Goal: Entertainment & Leisure: Consume media (video, audio)

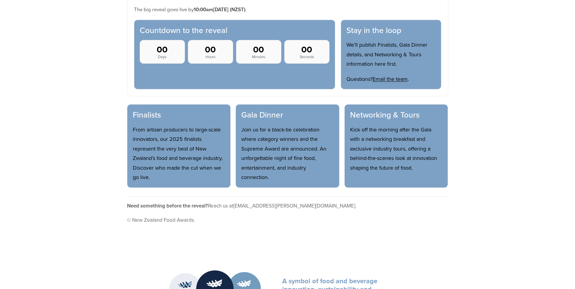
scroll to position [242, 0]
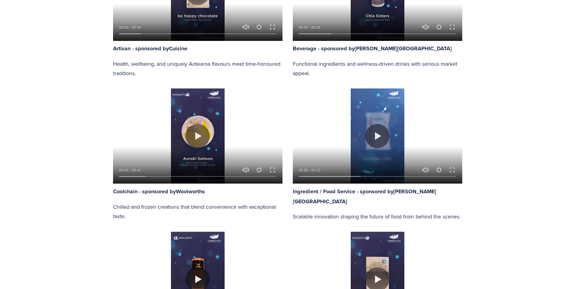
scroll to position [455, 0]
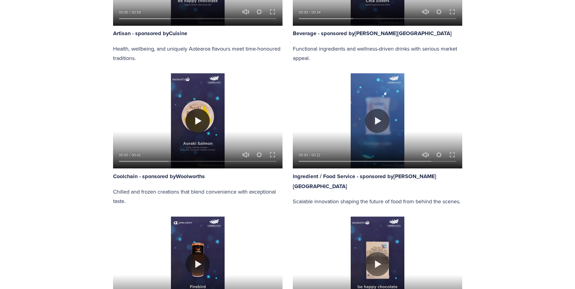
click at [200, 125] on button "Play" at bounding box center [197, 121] width 24 height 24
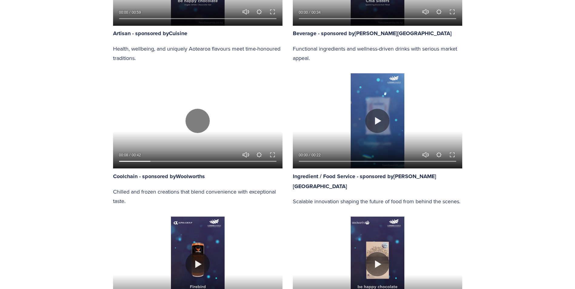
click at [268, 152] on div at bounding box center [197, 159] width 169 height 17
click at [272, 155] on button "Exit fullscreen Enter fullscreen" at bounding box center [272, 154] width 7 height 7
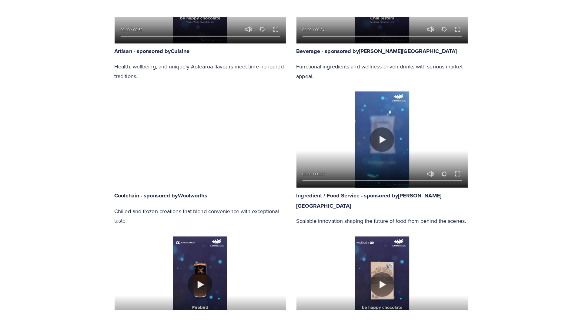
scroll to position [483, 0]
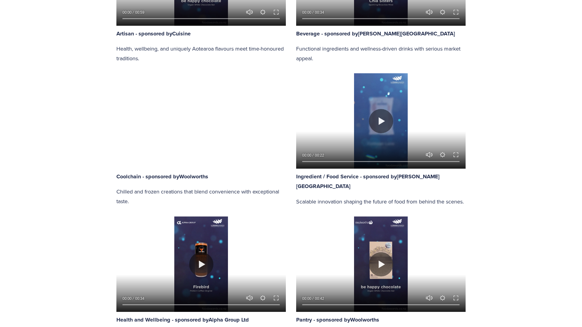
type input "84.24"
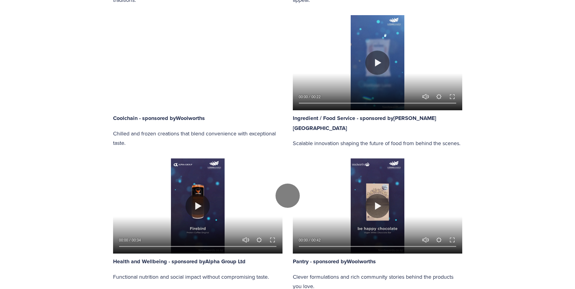
scroll to position [515, 0]
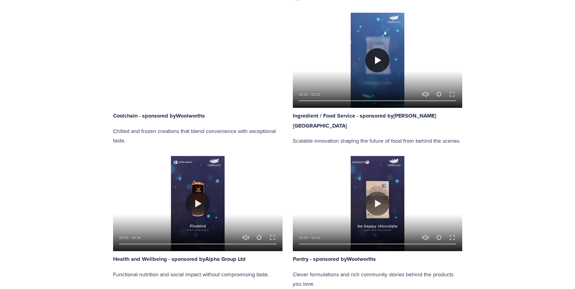
click at [373, 62] on button "Play" at bounding box center [377, 60] width 24 height 24
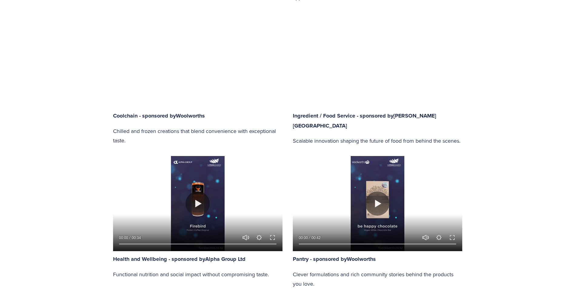
type input "64.39"
type input "0.71"
type input "65.01"
type input "1.88"
type input "65.63"
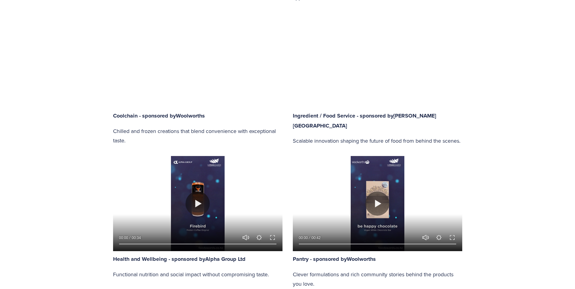
type input "3.11"
type input "66.24"
type input "4.32"
type input "66.87"
type input "5.54"
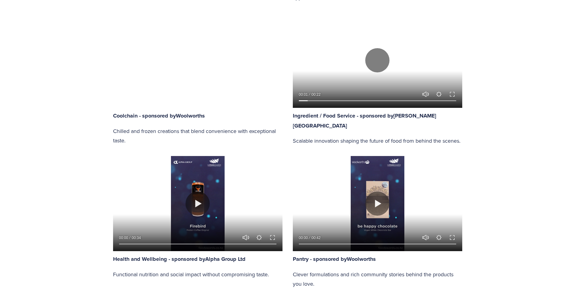
type input "67.49"
type input "6.75"
type input "68.1"
type input "7.91"
type input "68.73"
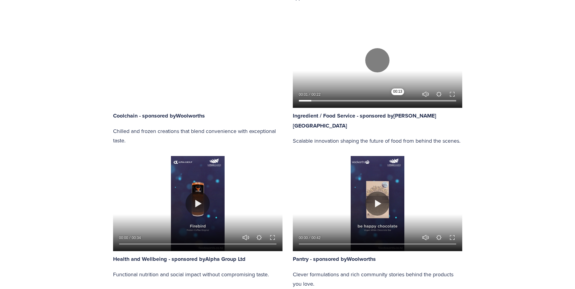
type input "9.12"
type input "69.35"
type input "10.33"
type input "69.98"
type input "11.59"
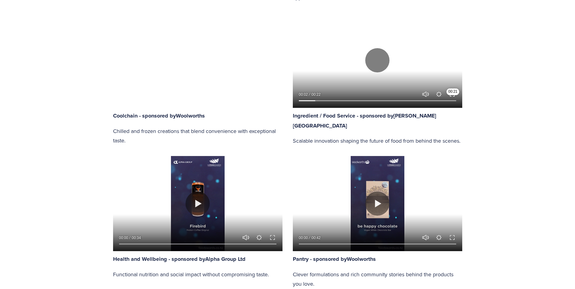
type input "70.6"
type input "12.75"
type input "71.21"
type input "13.94"
type input "71.83"
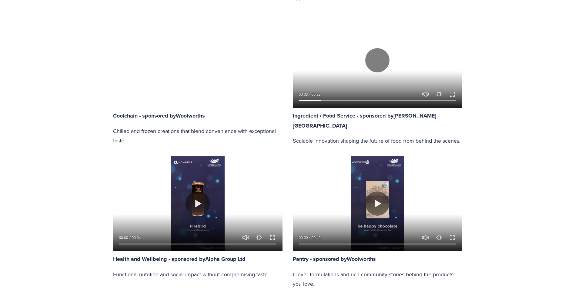
type input "15.15"
type input "72.42"
type input "16.36"
type input "73.04"
type input "17.58"
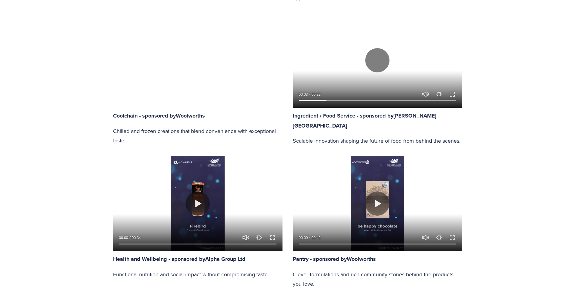
type input "73.66"
type input "18.79"
type input "74.28"
type input "20"
type input "74.9"
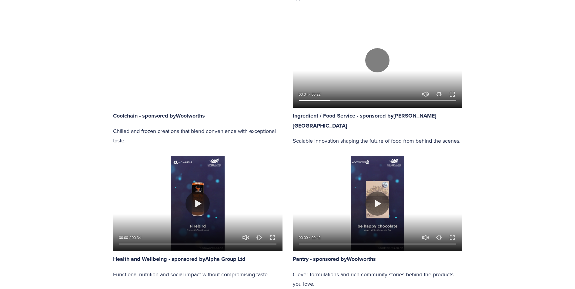
type input "21.21"
type input "75.54"
type input "22.39"
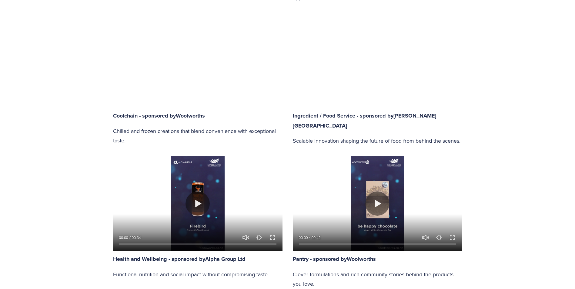
type input "76.15"
type input "23.6"
type input "76.76"
type input "24.85"
type input "77.38"
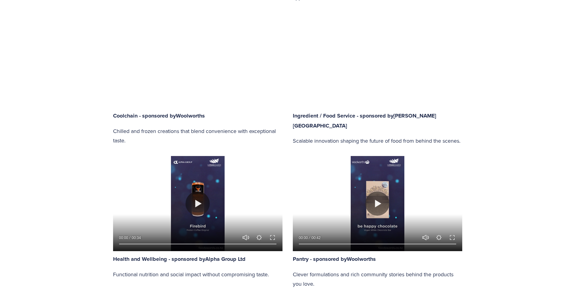
type input "26.06"
type input "78"
type input "27.24"
type input "78.63"
type input "28.48"
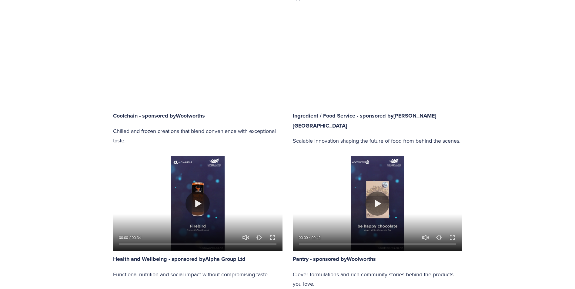
type input "79.24"
type input "29.63"
type input "79.87"
type input "30.83"
type input "80.49"
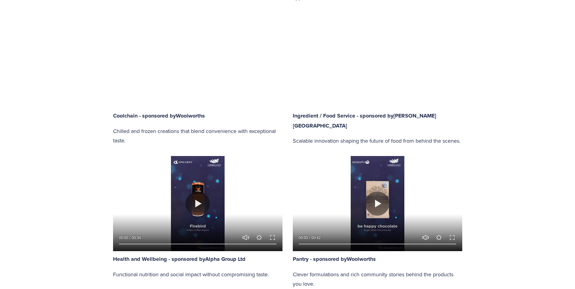
type input "32.04"
type input "81.1"
type input "33.25"
type input "81.73"
type input "34.47"
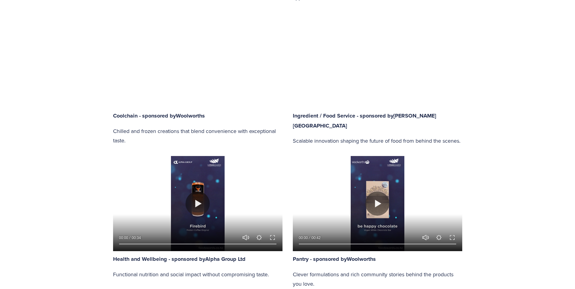
type input "82.31"
type input "35.68"
type input "82.93"
type input "36.89"
type input "83.55"
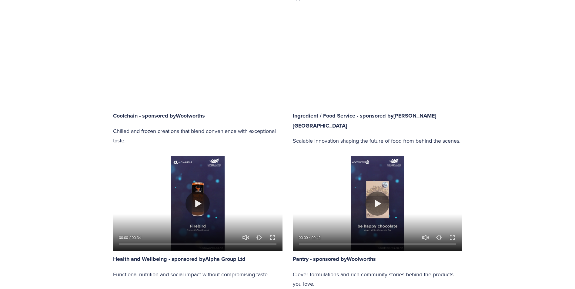
type input "38.1"
type input "84.17"
type input "39.31"
type input "84.78"
type input "40.52"
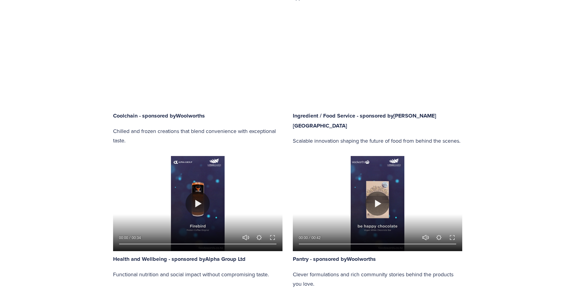
type input "85.41"
type input "41.74"
type input "86.03"
type input "42.95"
type input "86.65"
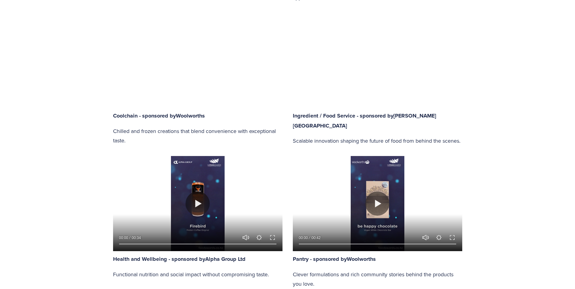
type input "44.17"
type input "87.27"
type input "45.37"
type input "87.9"
type input "46.51"
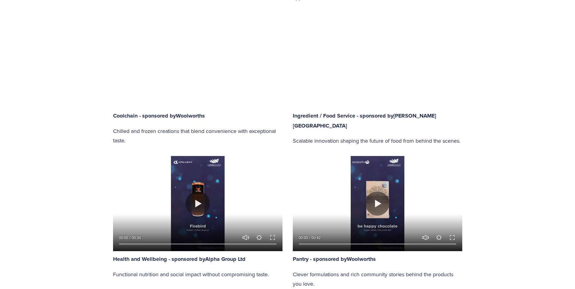
type input "88.52"
type input "47.73"
type input "89.14"
type input "48.92"
type input "89.73"
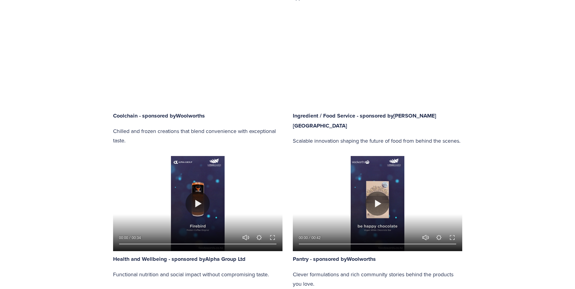
type input "50.14"
type input "90.38"
type input "51.34"
type input "91"
type input "52.55"
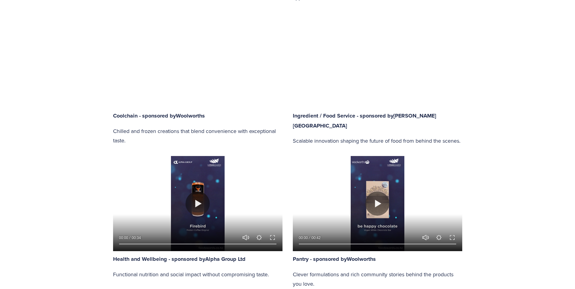
type input "91.62"
type input "53.78"
type input "92.24"
type input "55"
type input "92.87"
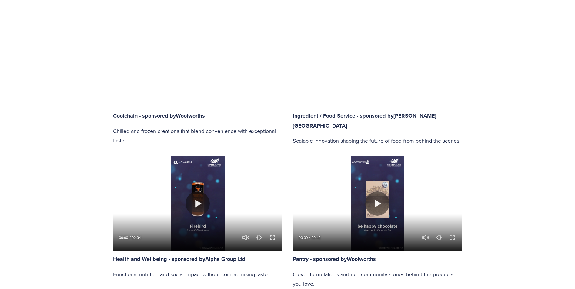
type input "56.19"
type input "93.47"
type input "57.42"
type input "94.09"
type input "58.63"
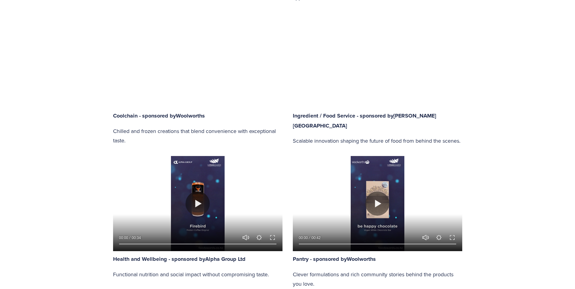
type input "94.73"
type input "59.84"
type input "95.35"
type input "61.03"
type input "95.97"
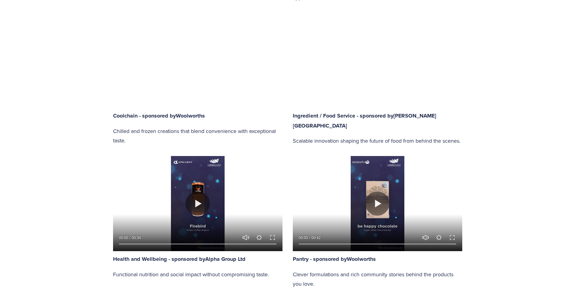
type input "62.26"
type input "96.59"
type input "63.4"
type input "97.21"
type input "64.61"
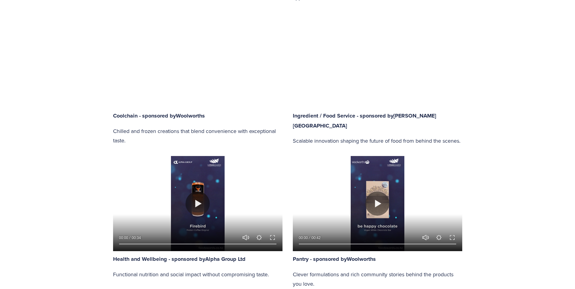
type input "97.83"
type input "65.81"
type input "98.45"
type input "67.02"
type input "99.04"
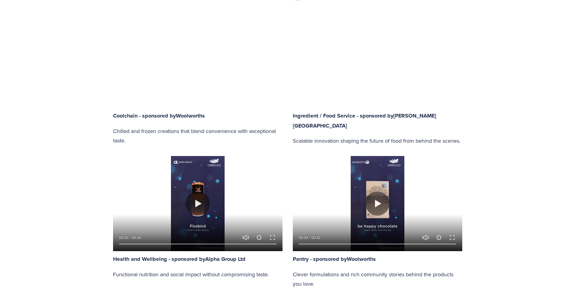
type input "68.25"
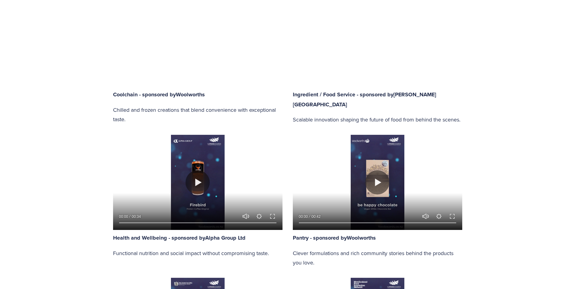
type input "99.67"
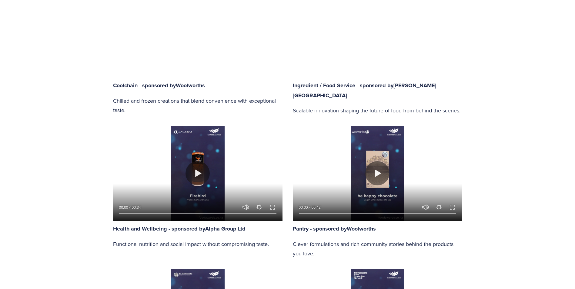
type input "69.44"
type input "100"
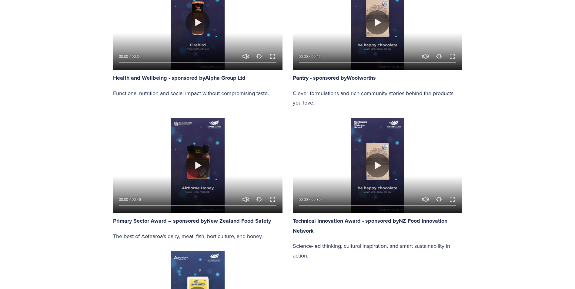
scroll to position [697, 0]
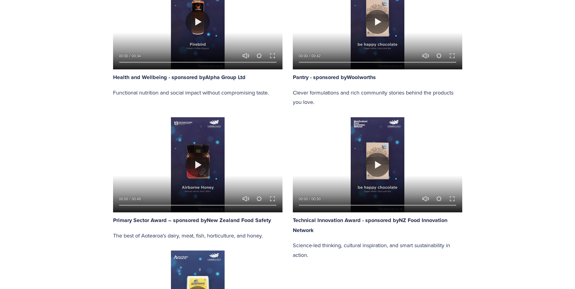
type input "100"
click at [205, 167] on button "Play" at bounding box center [197, 165] width 24 height 24
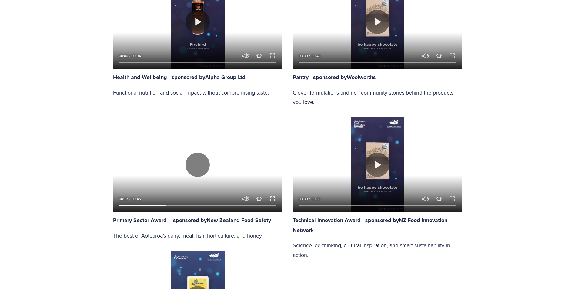
click at [272, 198] on button "Exit fullscreen Enter fullscreen" at bounding box center [272, 198] width 7 height 7
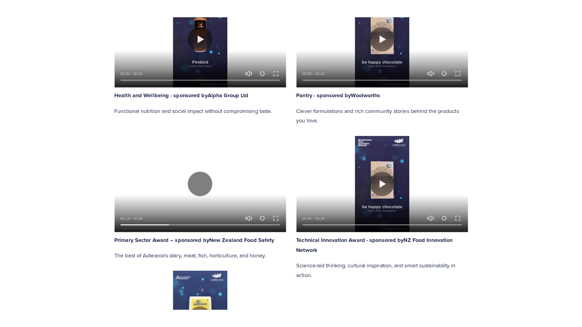
scroll to position [726, 0]
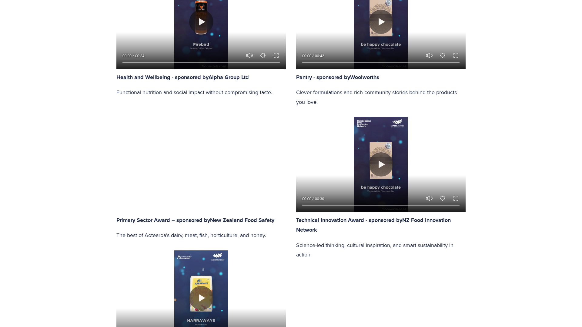
type input "32.76"
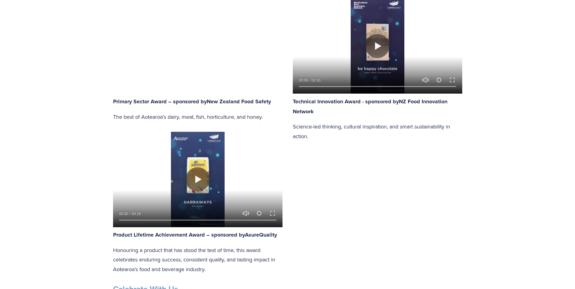
scroll to position [818, 0]
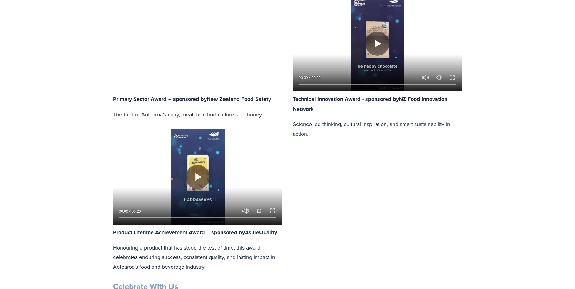
type input "100"
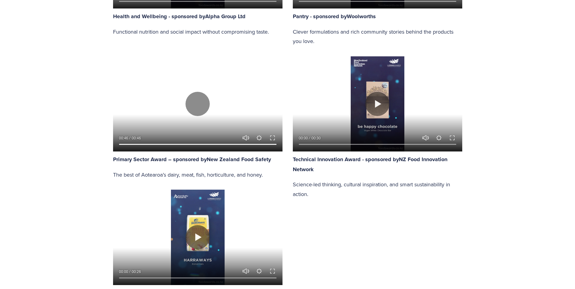
scroll to position [758, 0]
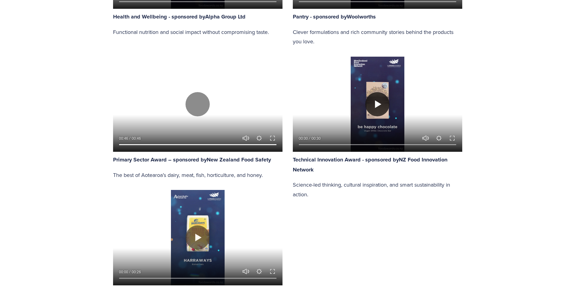
click at [377, 101] on button "Play" at bounding box center [377, 104] width 24 height 24
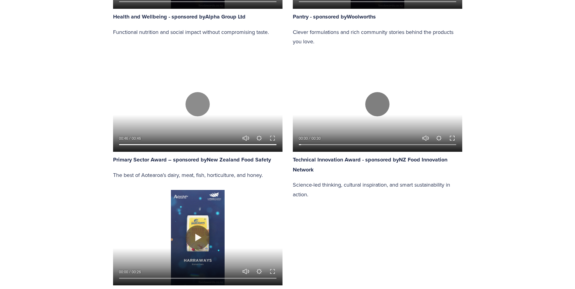
click at [452, 138] on button "Exit fullscreen Enter fullscreen" at bounding box center [451, 138] width 7 height 7
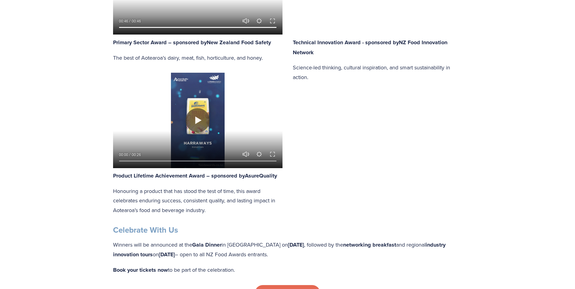
scroll to position [879, 0]
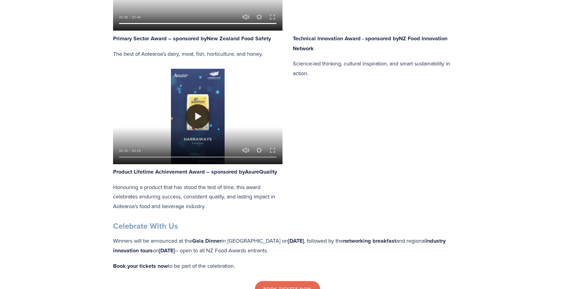
click at [198, 118] on button "Play" at bounding box center [197, 116] width 24 height 24
type input "91.58"
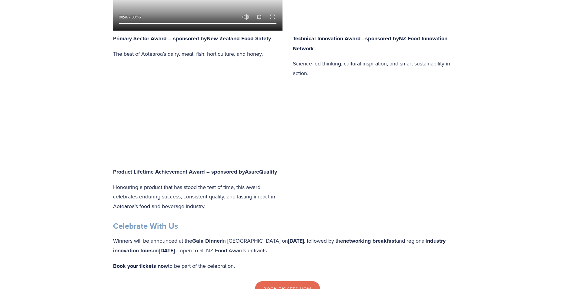
type input "0.51"
type input "92.47"
type input "1.47"
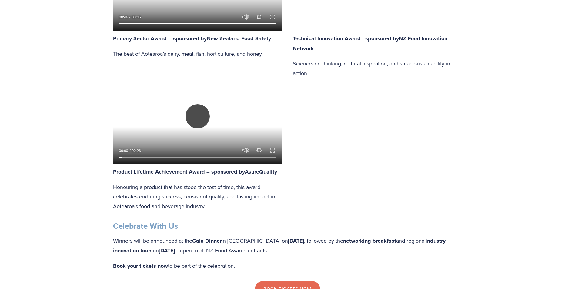
type input "93.34"
type input "2.49"
type input "94.24"
type input "3.5"
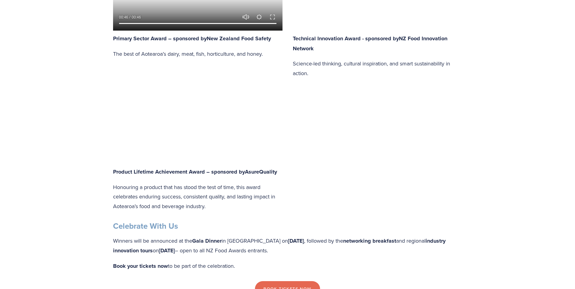
type input "95.14"
type input "4.49"
type input "96.02"
type input "5.5"
type input "96.9"
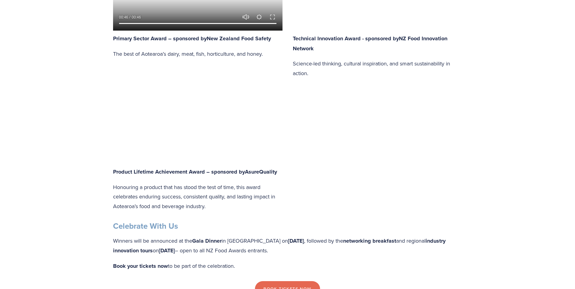
type input "6.51"
type input "97.79"
type input "7.52"
type input "98.68"
type input "8.55"
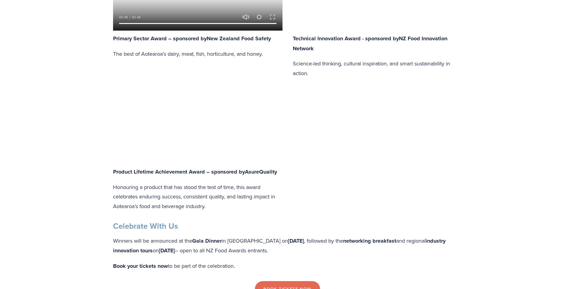
type input "100"
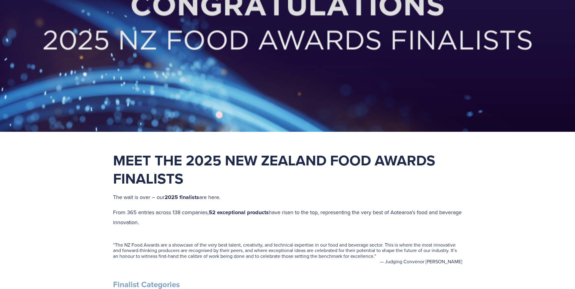
scroll to position [91, 0]
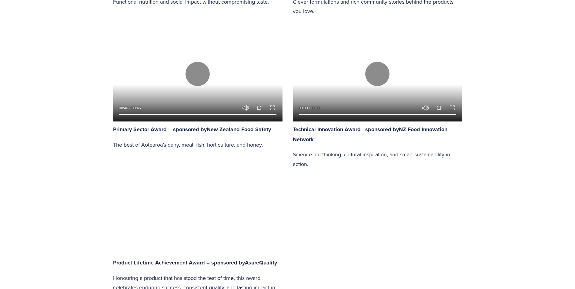
type input "100"
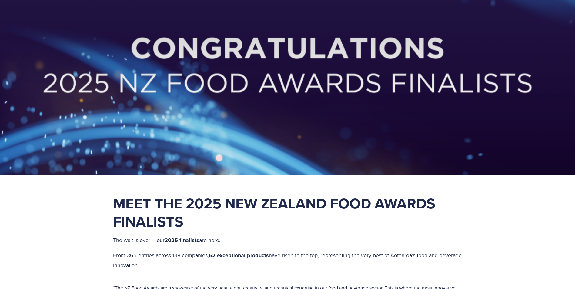
scroll to position [0, 0]
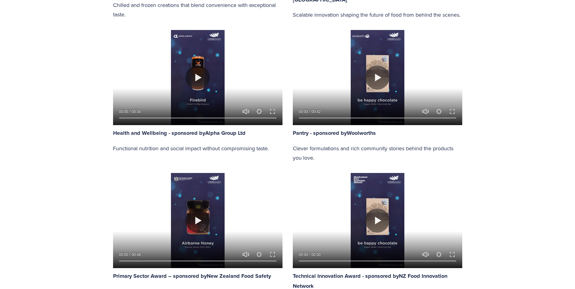
scroll to position [697, 0]
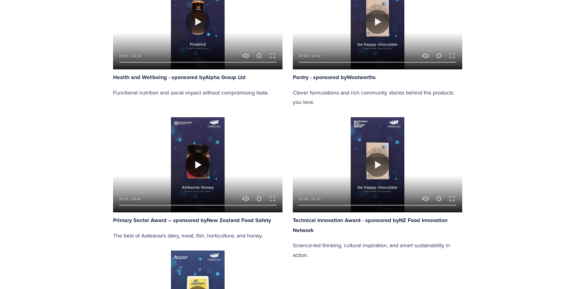
click at [204, 166] on button "Play" at bounding box center [197, 165] width 24 height 24
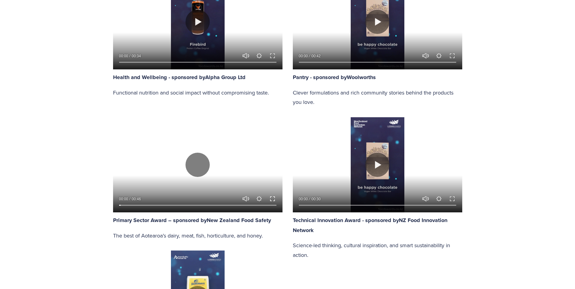
click at [272, 195] on button "Exit fullscreen Enter fullscreen" at bounding box center [272, 198] width 7 height 7
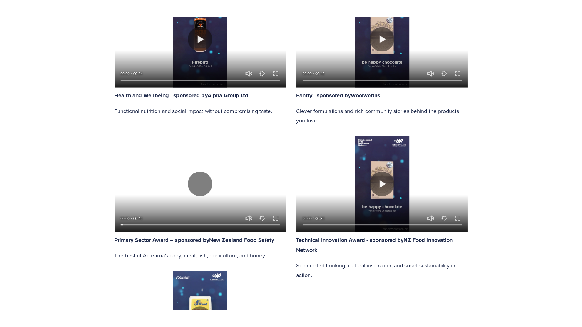
scroll to position [726, 0]
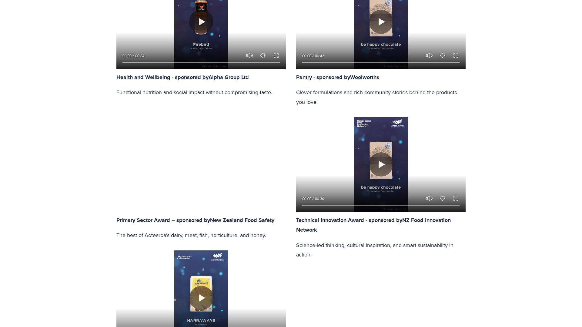
type input "100"
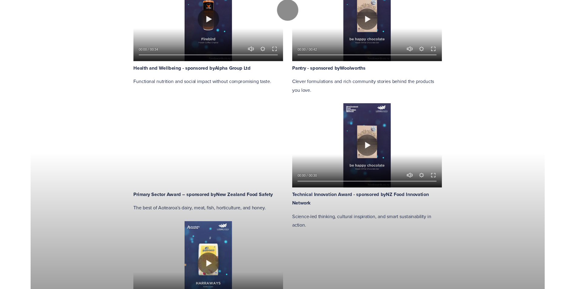
scroll to position [697, 0]
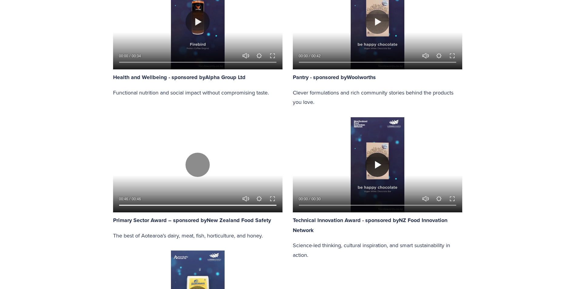
click at [379, 159] on button "Play" at bounding box center [377, 165] width 24 height 24
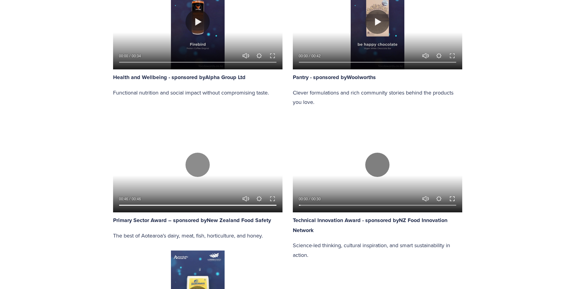
click at [450, 197] on button "Exit fullscreen Enter fullscreen" at bounding box center [451, 198] width 7 height 7
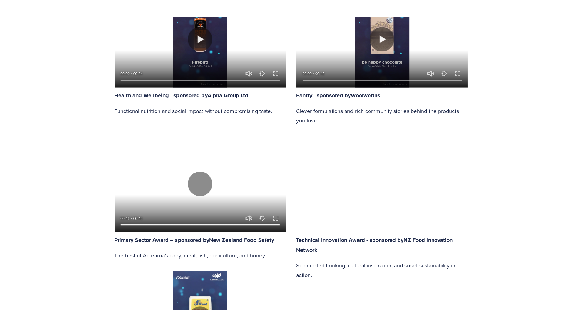
scroll to position [726, 0]
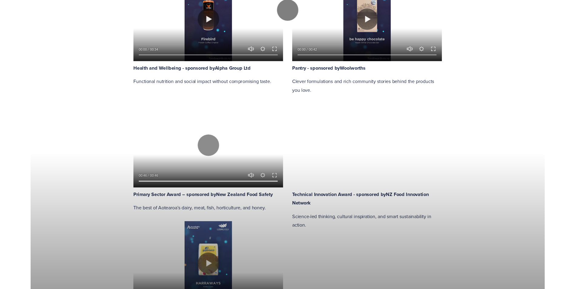
scroll to position [697, 0]
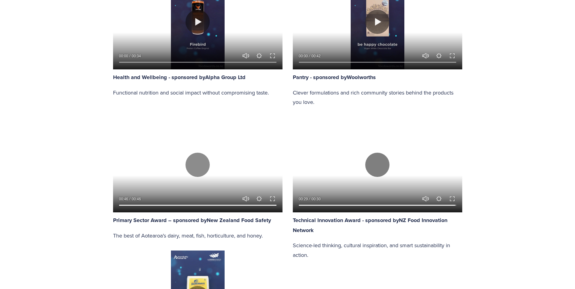
type input "100"
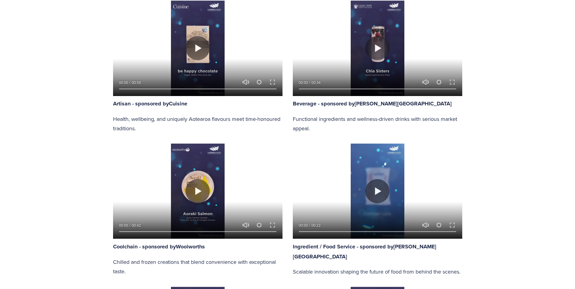
scroll to position [424, 0]
